Goal: Information Seeking & Learning: Find specific fact

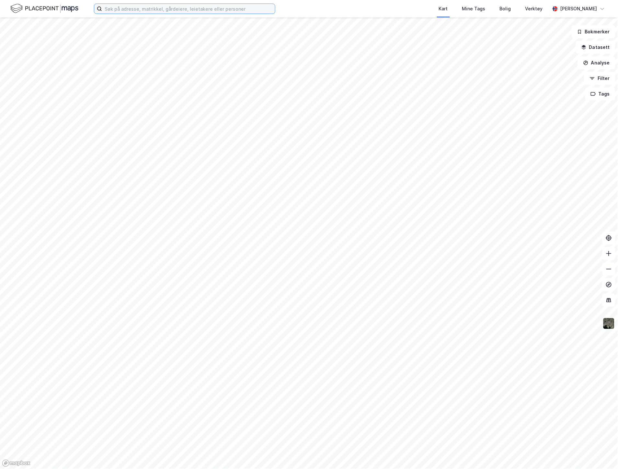
click at [211, 10] on input at bounding box center [188, 9] width 173 height 10
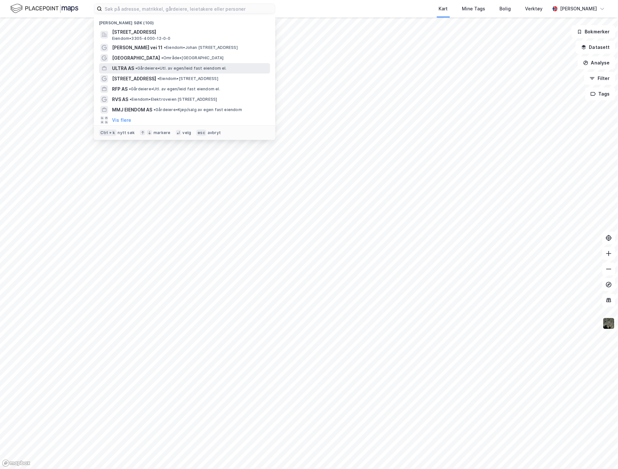
click at [146, 68] on span "• Gårdeiere • Utl. av egen/leid fast eiendom el." at bounding box center [180, 68] width 91 height 5
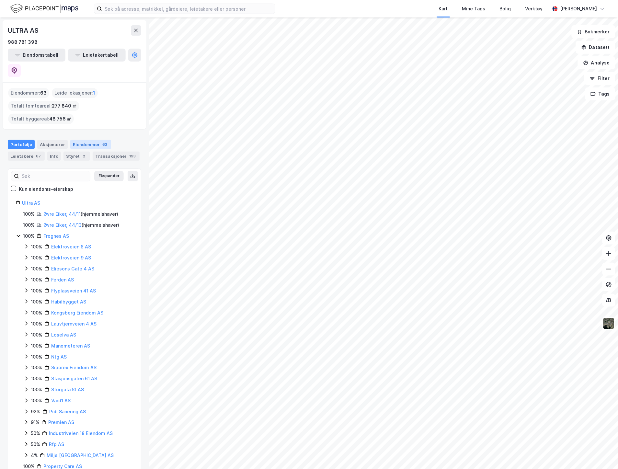
click at [93, 140] on div "Eiendommer 63" at bounding box center [90, 144] width 41 height 9
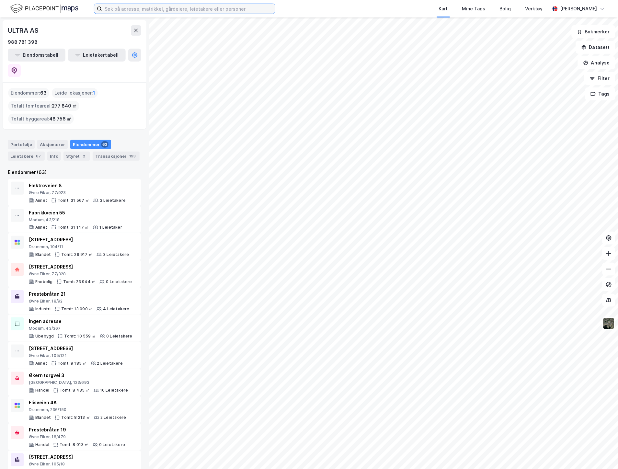
click at [189, 7] on input at bounding box center [188, 9] width 173 height 10
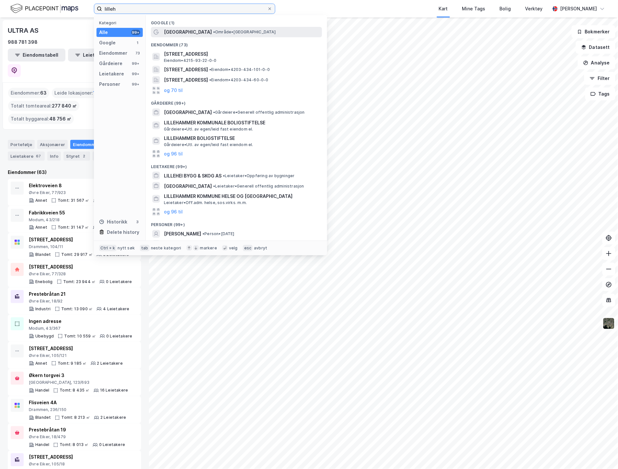
type input "lilleh"
click at [185, 34] on span "[GEOGRAPHIC_DATA]" at bounding box center [188, 32] width 48 height 8
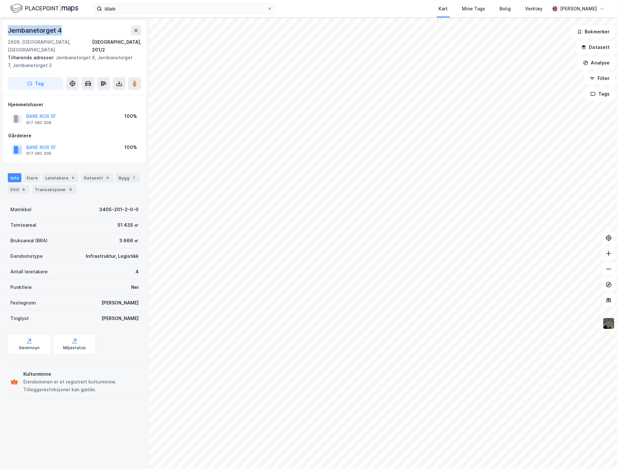
drag, startPoint x: 82, startPoint y: 31, endPoint x: 7, endPoint y: 30, distance: 75.1
click at [7, 30] on div "Jernbanetorget 4 2609, [GEOGRAPHIC_DATA], Innlandet [GEOGRAPHIC_DATA], 201/2 Ti…" at bounding box center [75, 57] width 144 height 75
copy div "Jernbanetorget 4"
